Goal: Task Accomplishment & Management: Manage account settings

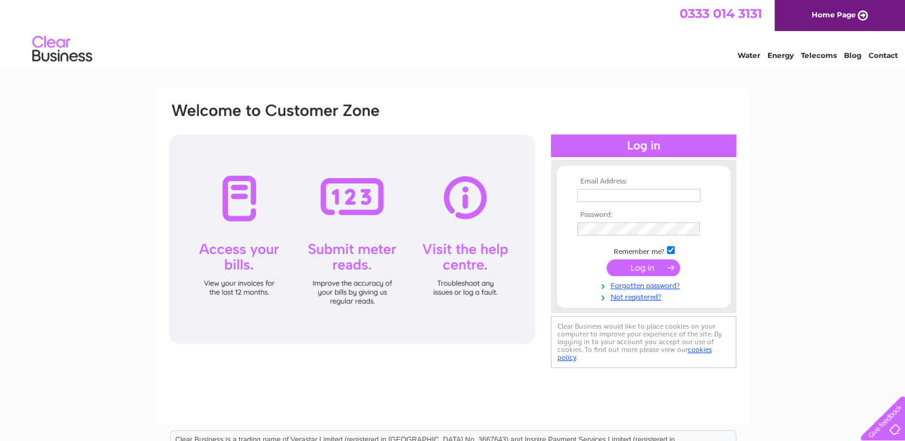
type input "roshallifax@aol.com"
click at [635, 269] on input "submit" at bounding box center [643, 268] width 74 height 17
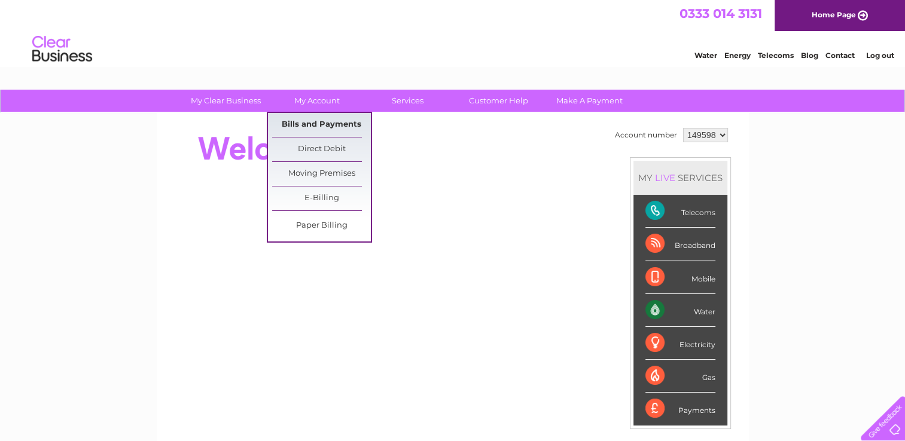
click at [319, 121] on link "Bills and Payments" at bounding box center [321, 125] width 99 height 24
